Goal: Task Accomplishment & Management: Use online tool/utility

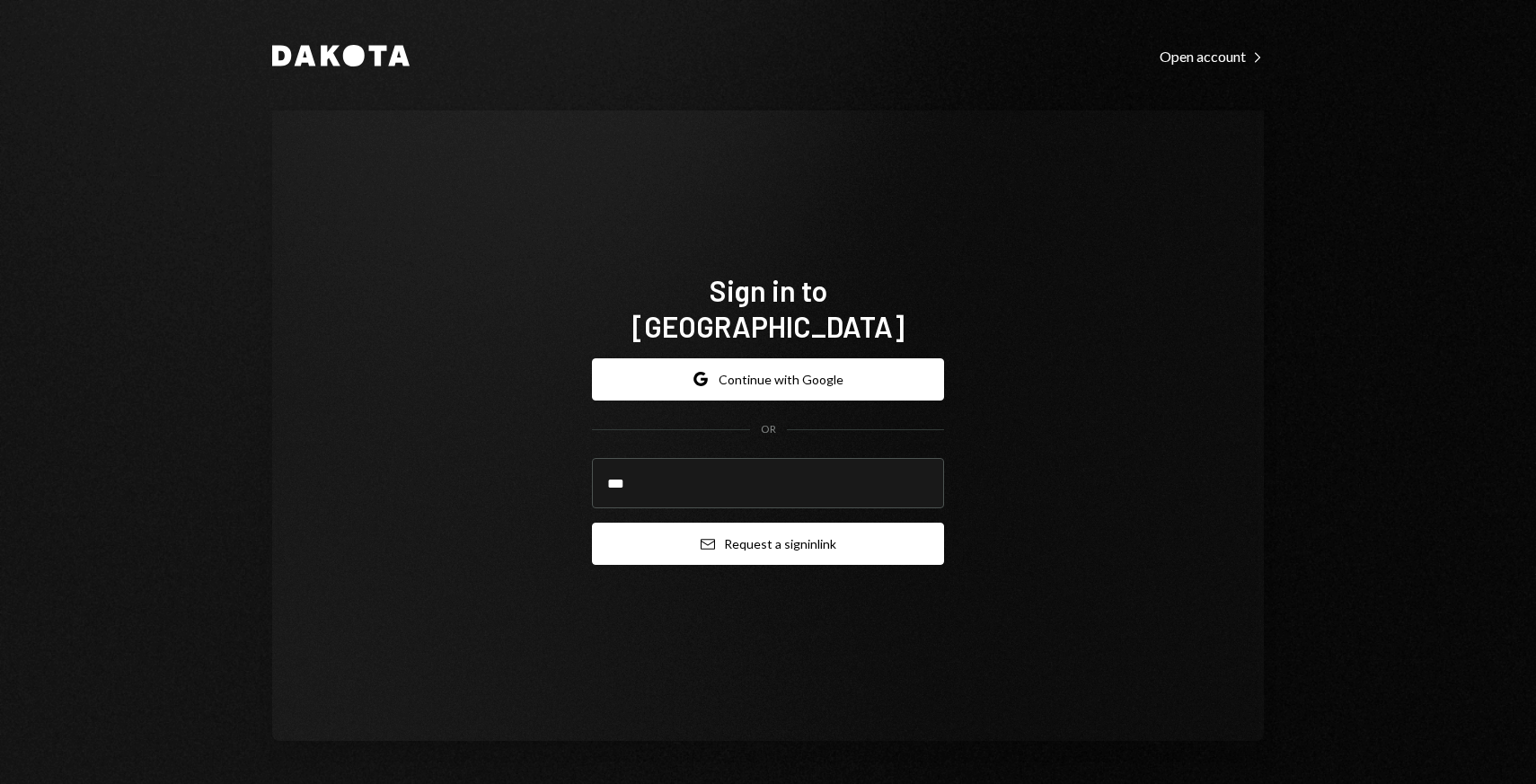
type input "**********"
click at [708, 537] on icon "Email" at bounding box center [707, 544] width 14 height 14
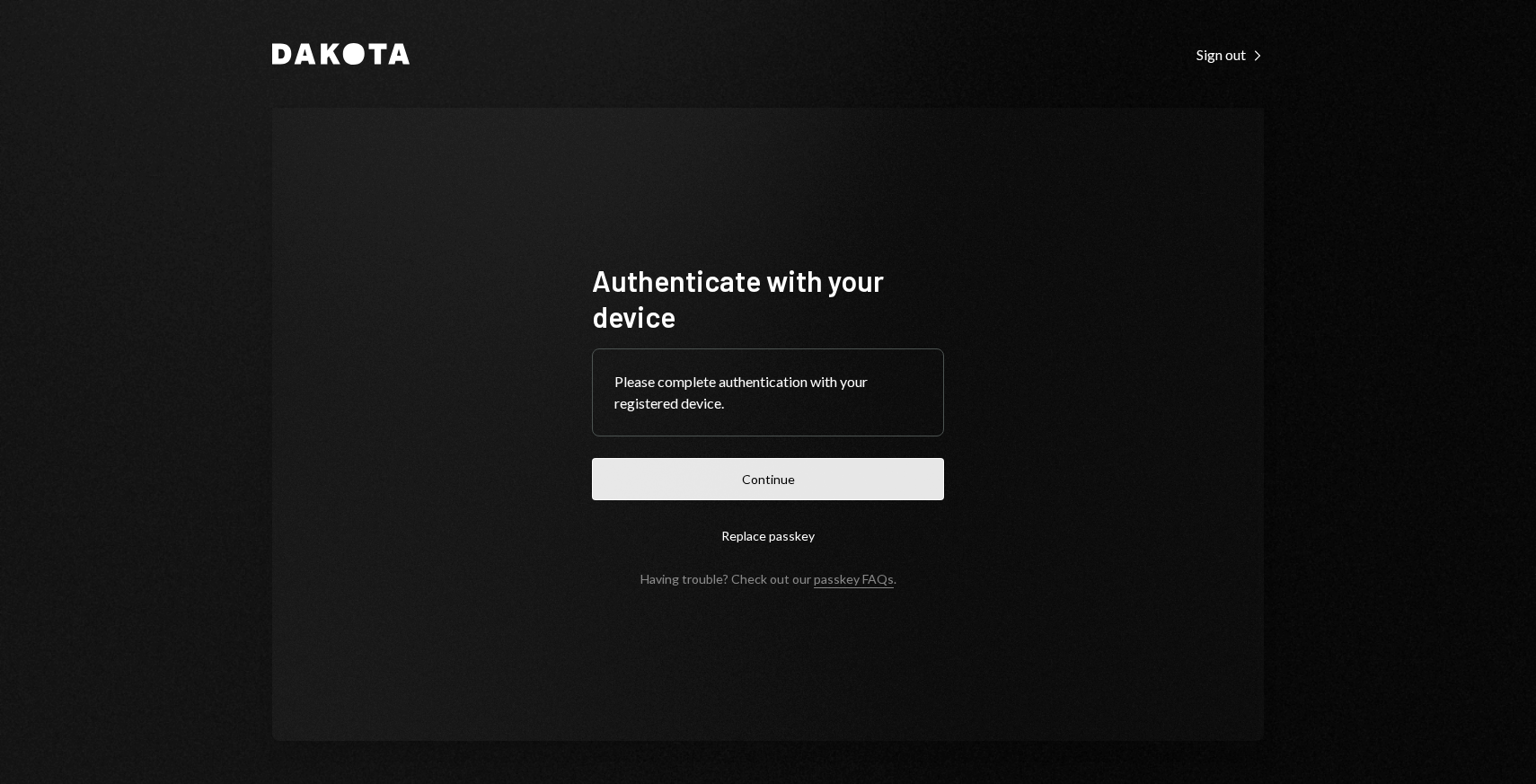
click at [626, 467] on button "Continue" at bounding box center [768, 479] width 352 height 42
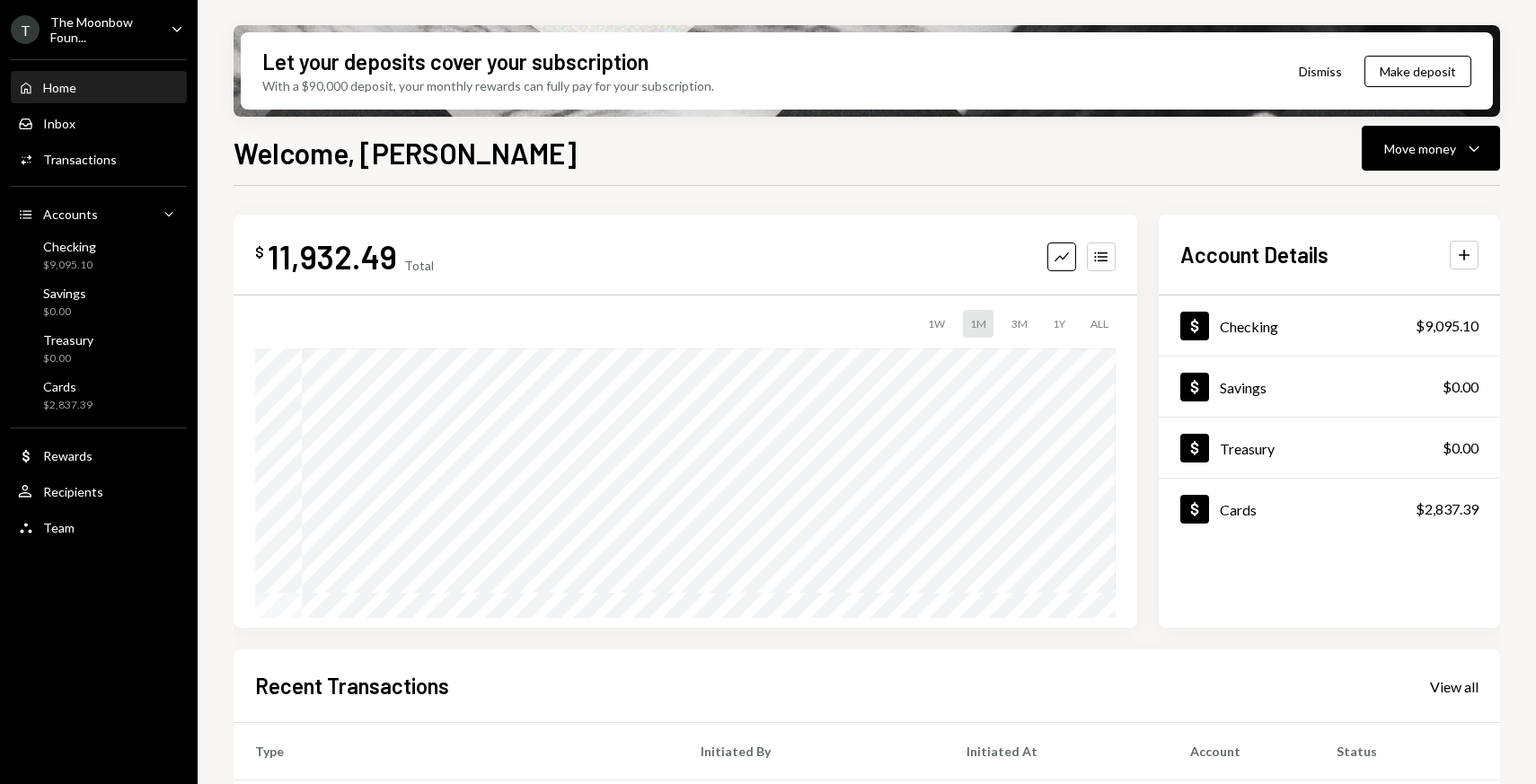
click at [155, 34] on div "The Moonbow Foun..." at bounding box center [103, 29] width 106 height 30
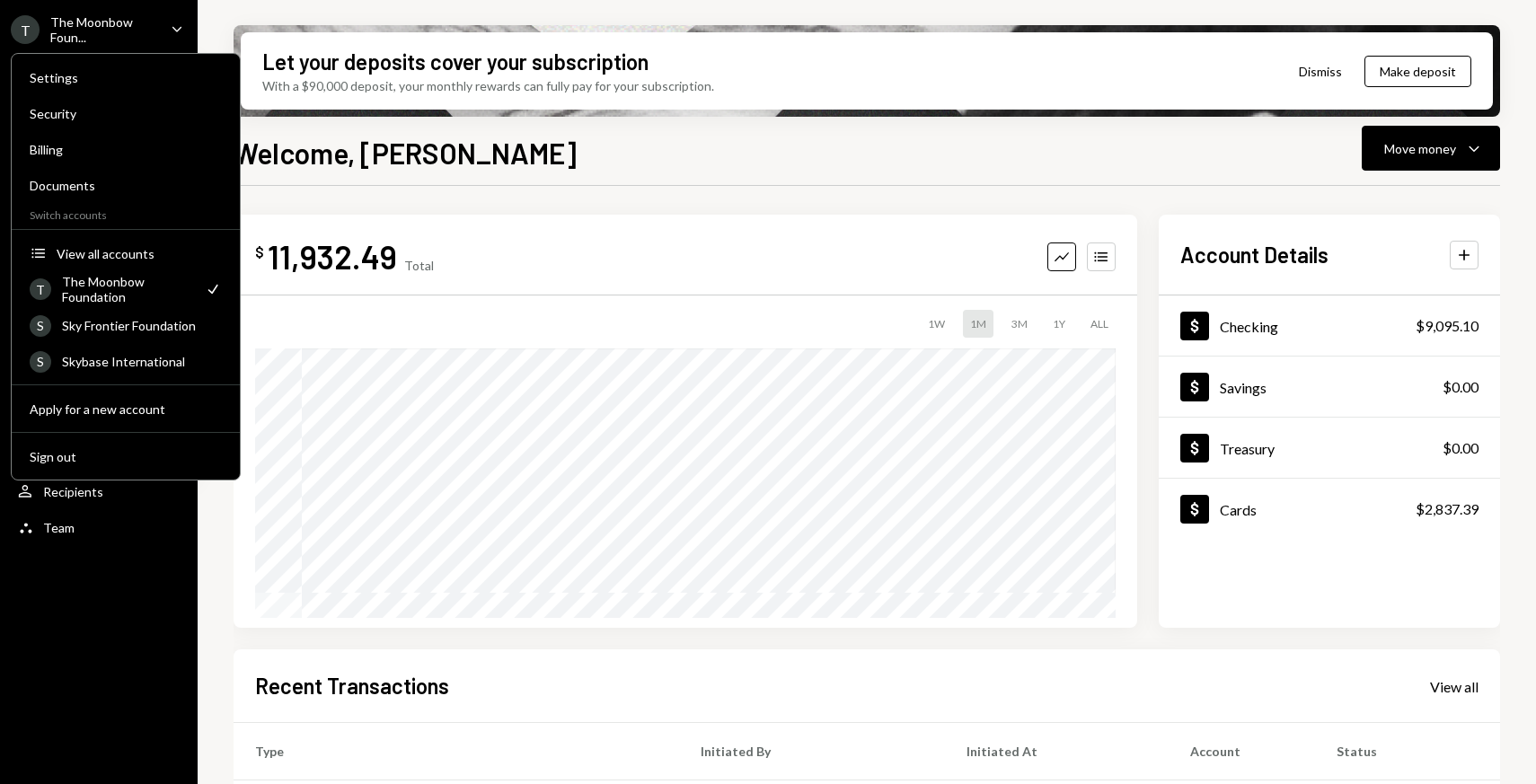
click at [136, 296] on div "The Moonbow Foundation" at bounding box center [127, 289] width 131 height 30
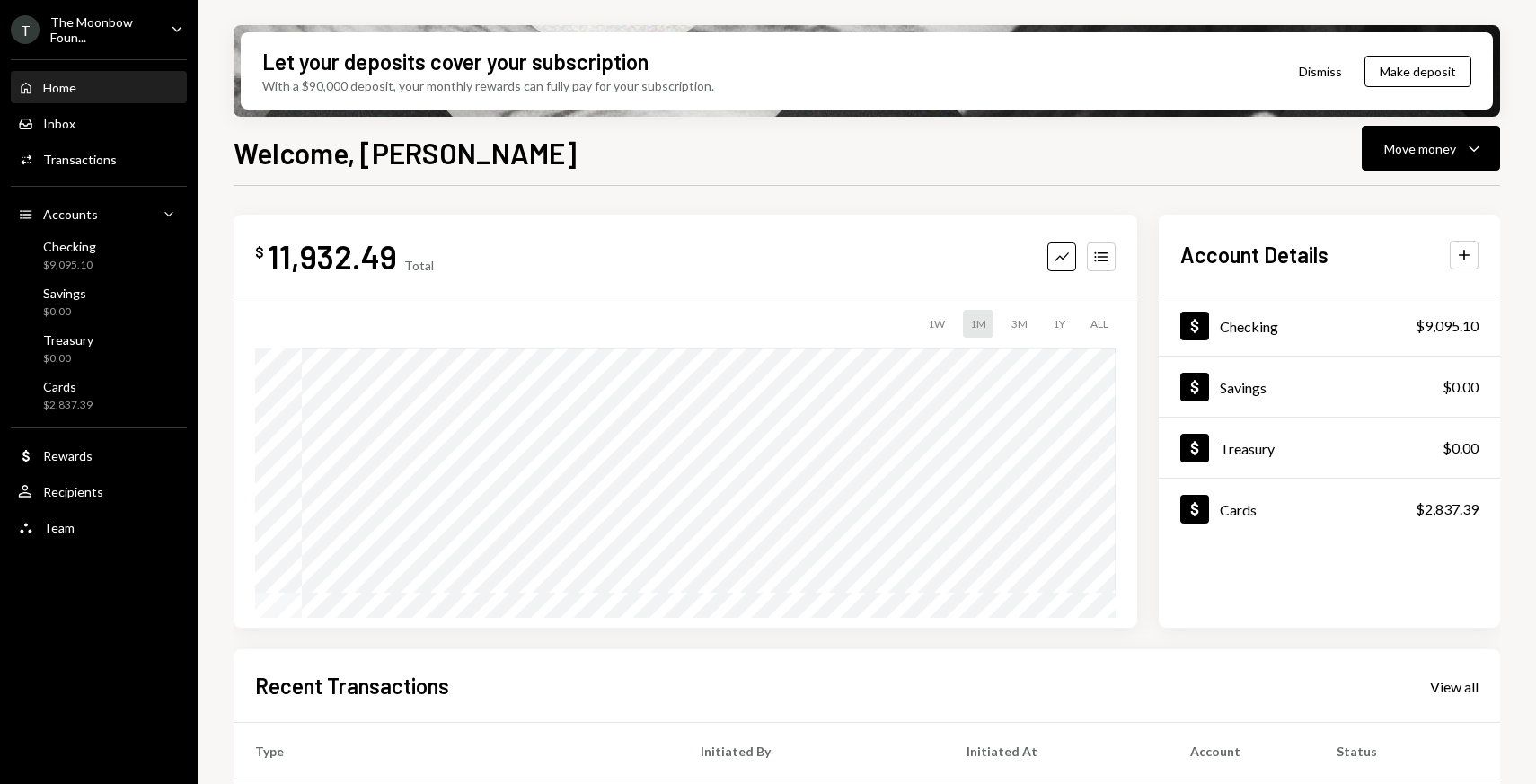
click at [343, 262] on div "11,932.49" at bounding box center [331, 256] width 129 height 40
drag, startPoint x: 392, startPoint y: 262, endPoint x: 267, endPoint y: 260, distance: 125.0
click at [267, 260] on div "11,932.49" at bounding box center [331, 256] width 129 height 40
copy div "11,932.49"
